Goal: Information Seeking & Learning: Compare options

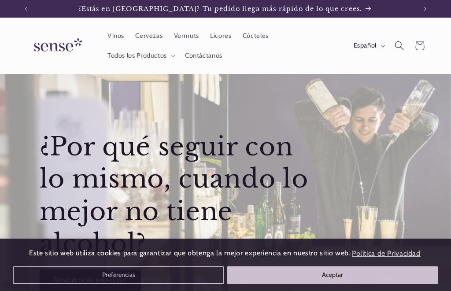
click at [144, 56] on span "Todos los Productos" at bounding box center [138, 56] width 60 height 8
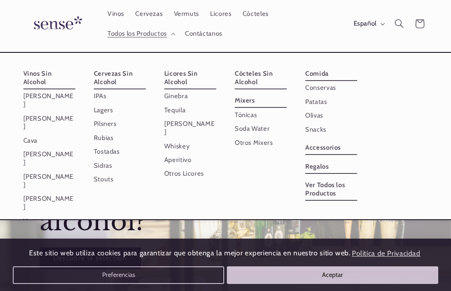
scroll to position [24, 0]
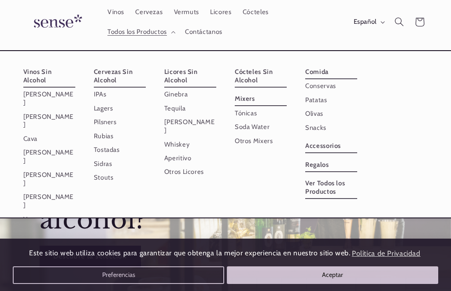
click at [235, 89] on link "Otros Licores" at bounding box center [261, 83] width 52 height 14
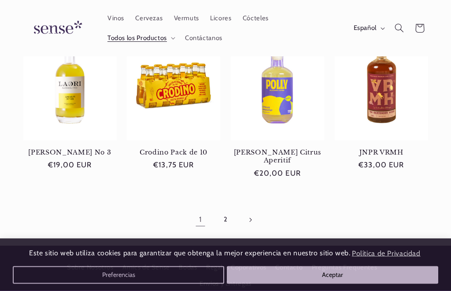
scroll to position [658, 0]
click at [227, 215] on link "2" at bounding box center [226, 220] width 20 height 20
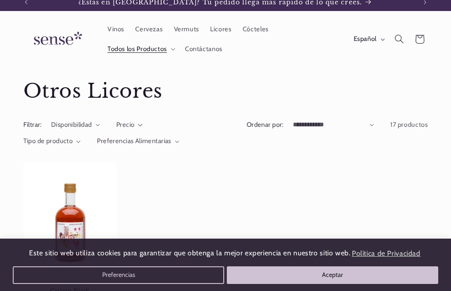
scroll to position [3, 0]
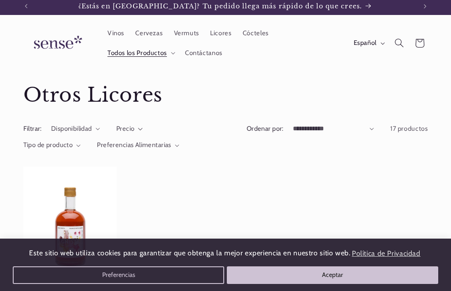
click at [219, 36] on span "Licores" at bounding box center [220, 33] width 21 height 8
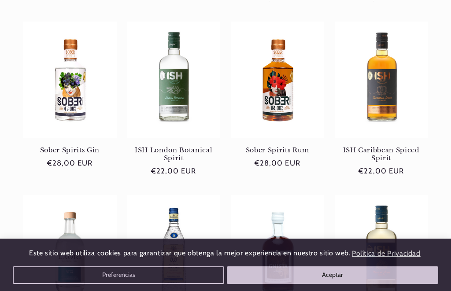
click at [164, 146] on link "ISH London Botanical Spirit" at bounding box center [173, 154] width 93 height 16
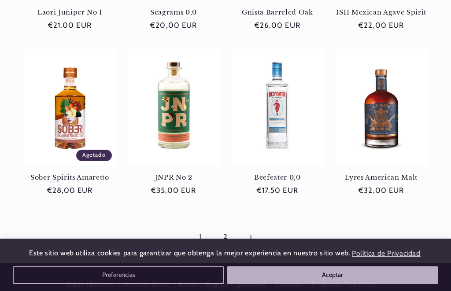
click at [171, 174] on link "JNPR No 2" at bounding box center [173, 178] width 93 height 8
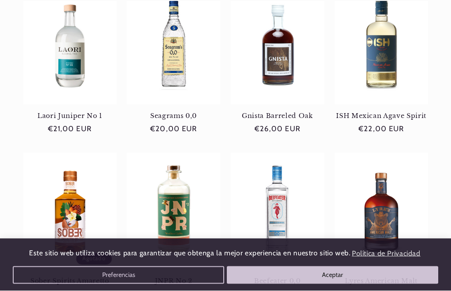
scroll to position [521, 0]
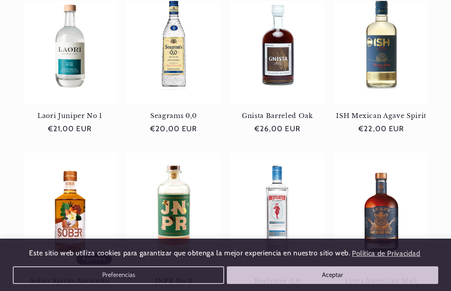
click at [66, 112] on link "Laori Juniper No 1" at bounding box center [69, 116] width 93 height 8
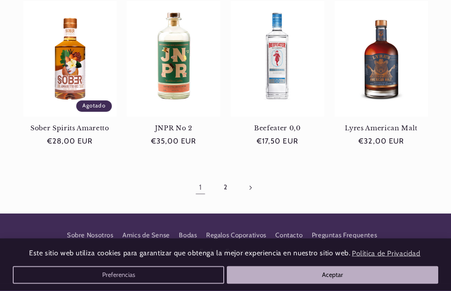
scroll to position [674, 0]
click at [231, 189] on link "2" at bounding box center [226, 188] width 20 height 20
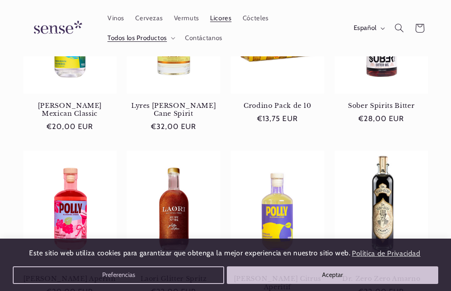
scroll to position [356, 0]
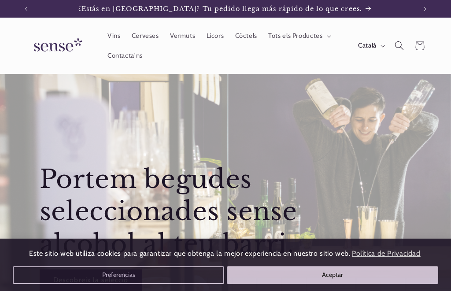
scroll to position [11, 0]
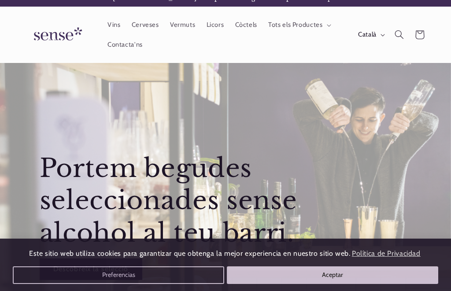
click at [219, 26] on span "Licors" at bounding box center [216, 25] width 18 height 8
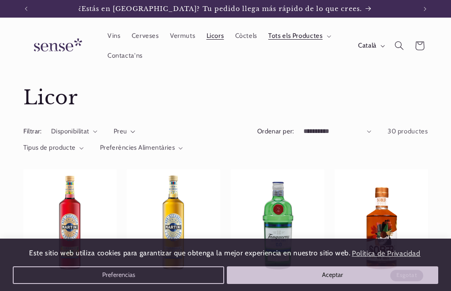
click at [321, 37] on span "Tots els Productes" at bounding box center [295, 36] width 54 height 8
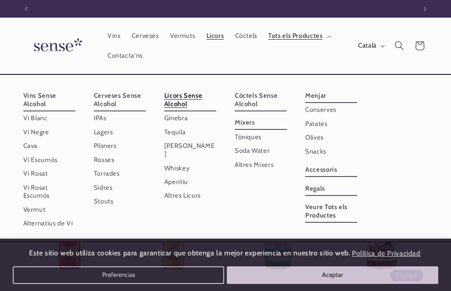
scroll to position [0, 391]
